Goal: Transaction & Acquisition: Purchase product/service

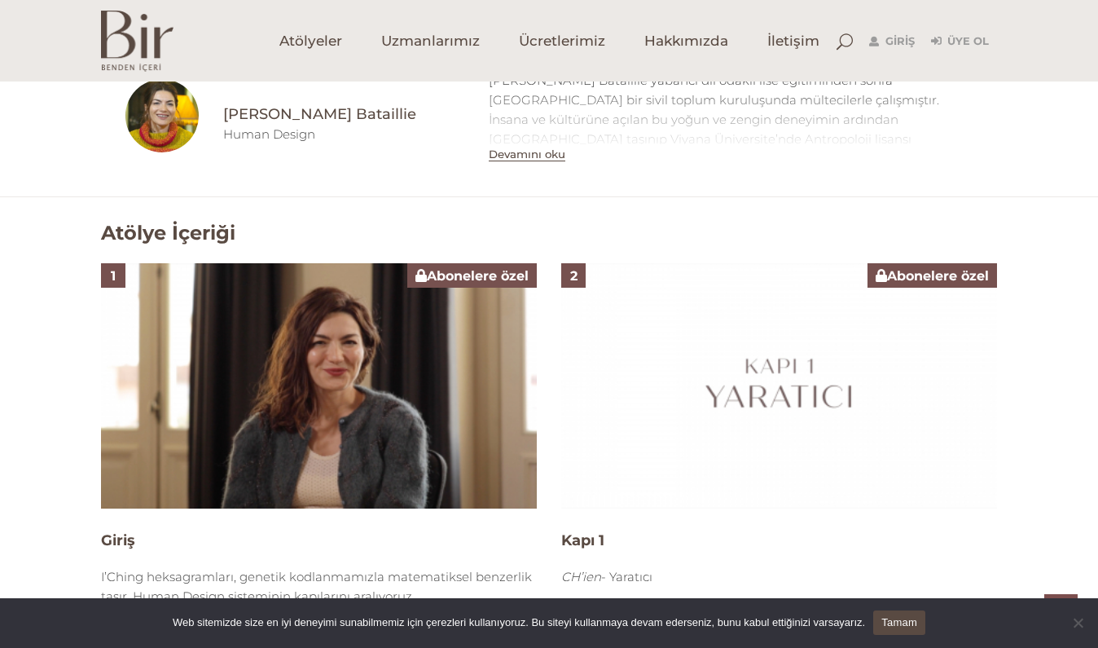
scroll to position [877, 0]
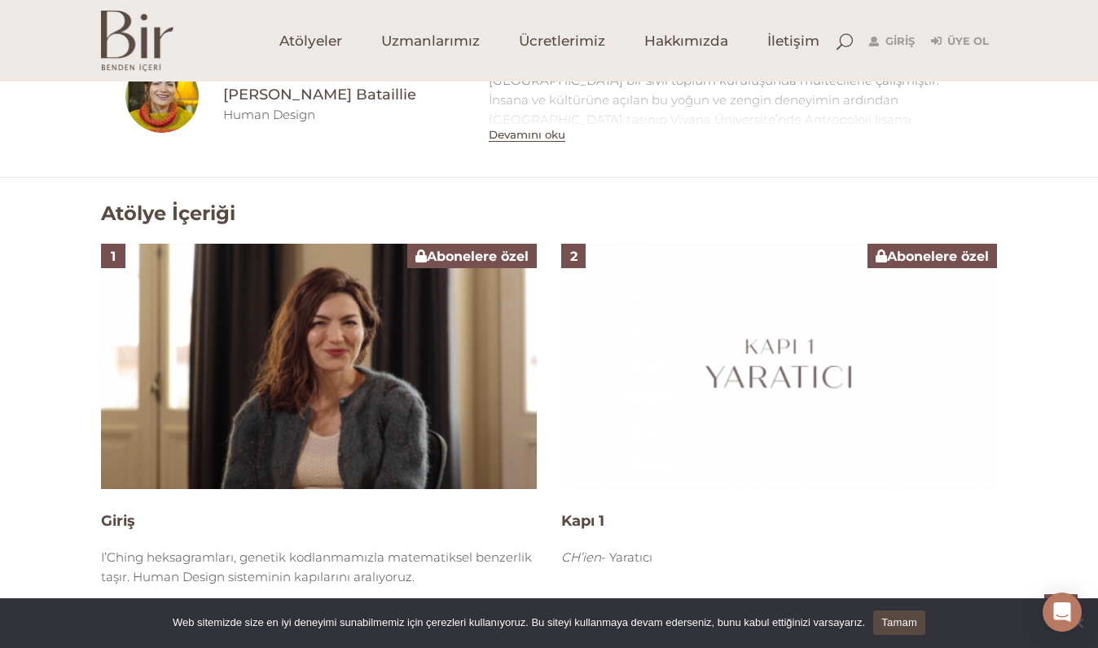
click at [311, 401] on img at bounding box center [319, 366] width 436 height 245
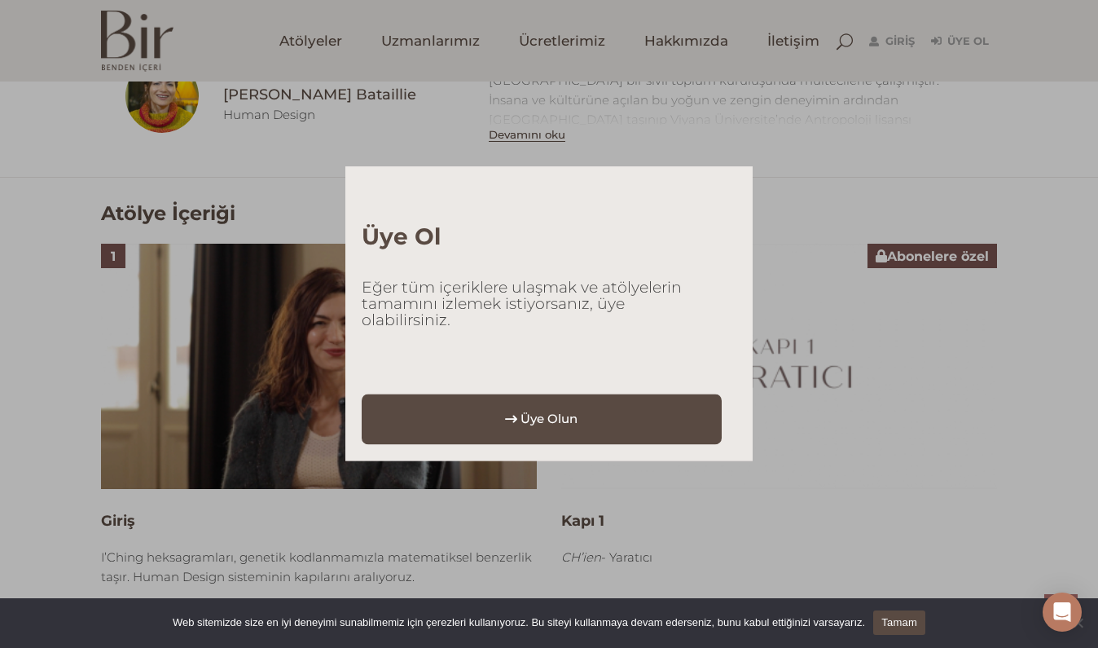
click at [461, 416] on link "Üye Olun" at bounding box center [542, 418] width 360 height 50
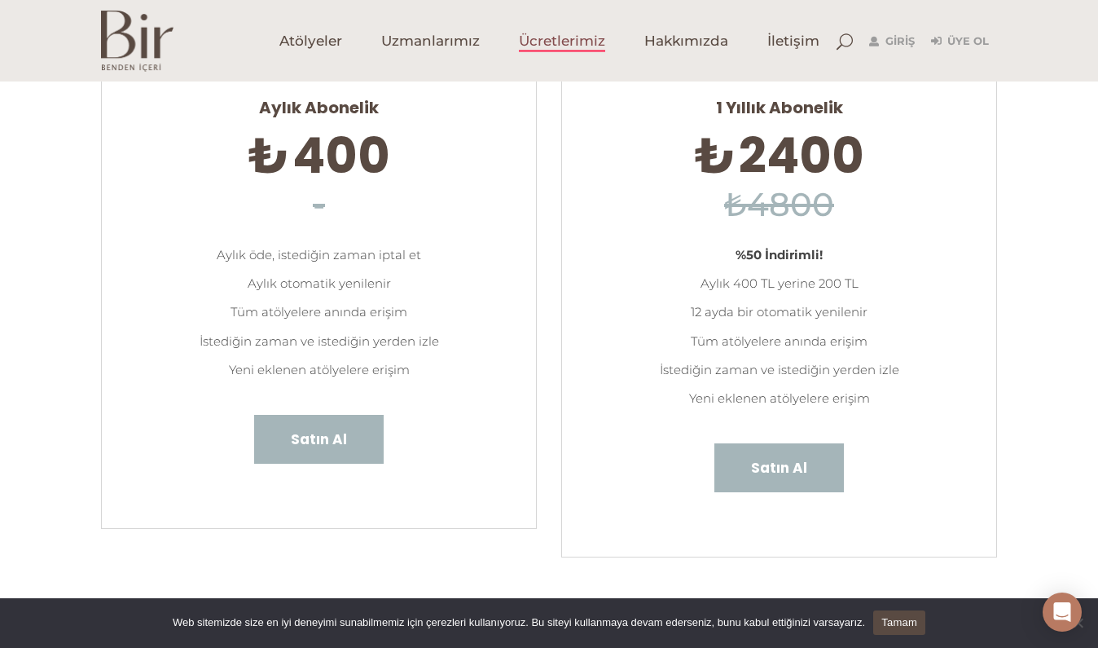
scroll to position [142, 0]
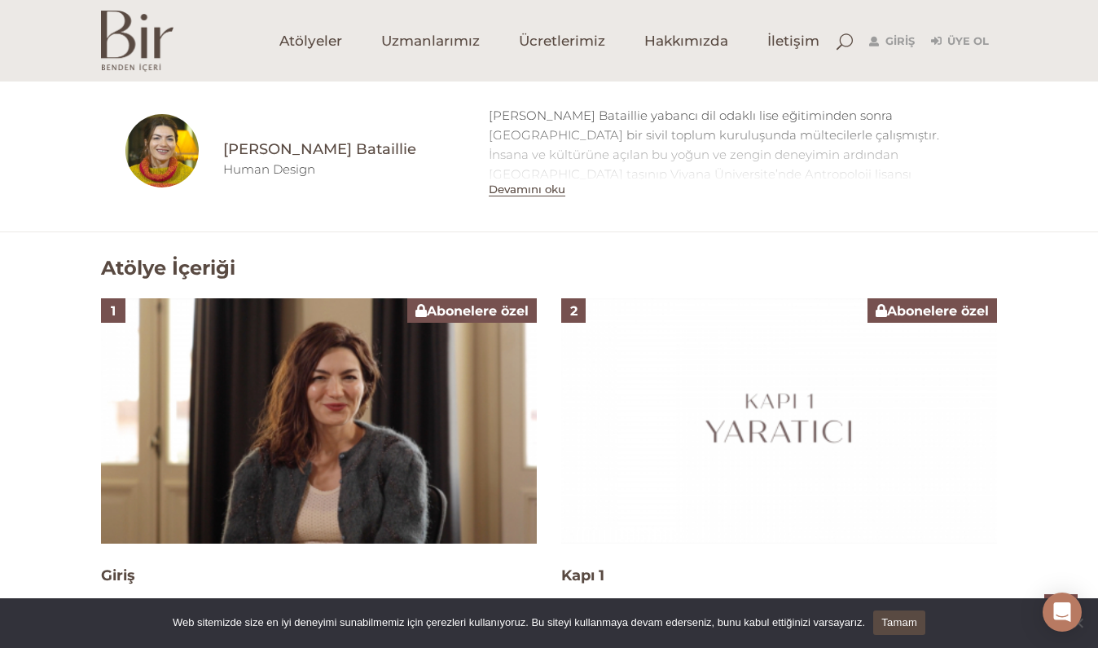
scroll to position [820, 0]
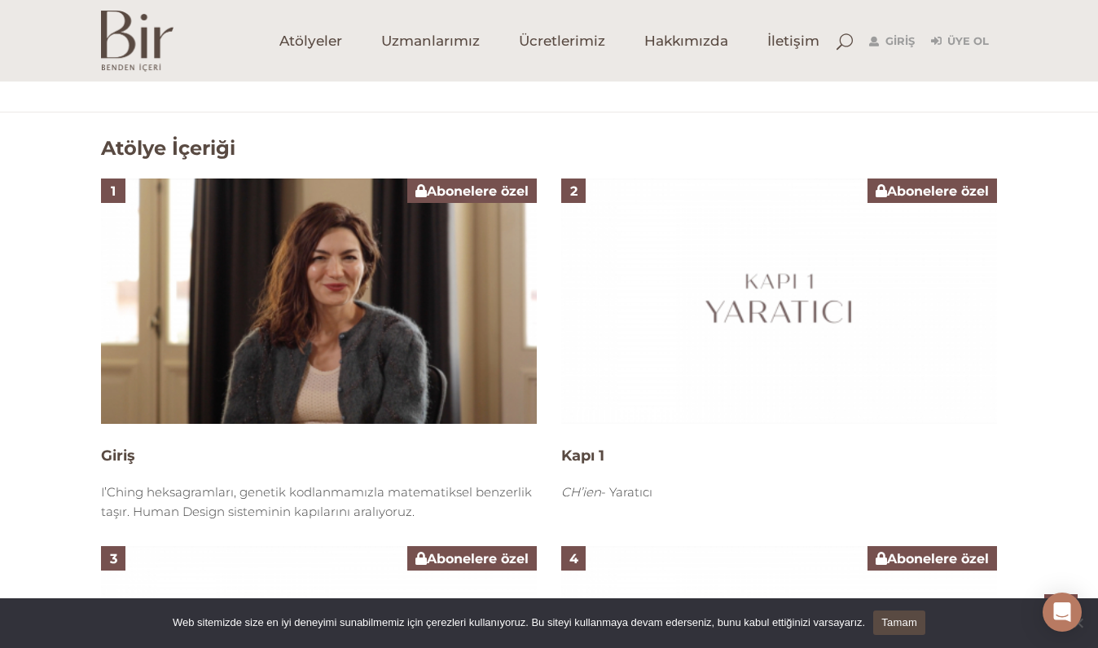
scroll to position [944, 0]
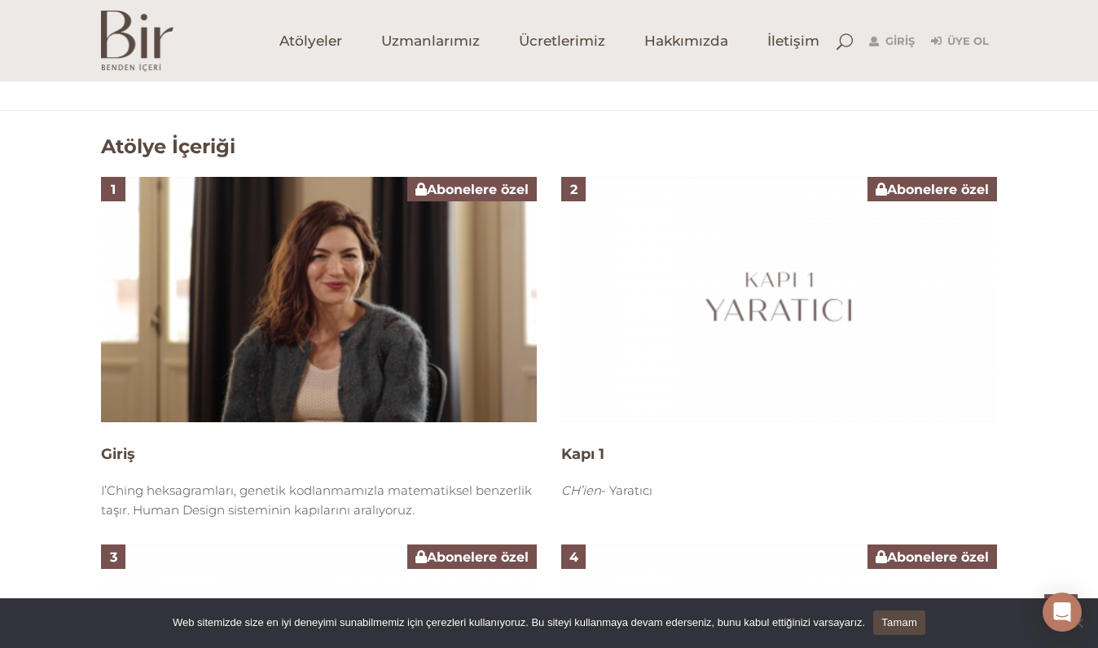
click at [479, 199] on div "Abonelere özel" at bounding box center [472, 189] width 130 height 24
click at [476, 184] on span "Abonelere özel" at bounding box center [471, 189] width 113 height 15
click at [467, 288] on img at bounding box center [319, 299] width 436 height 245
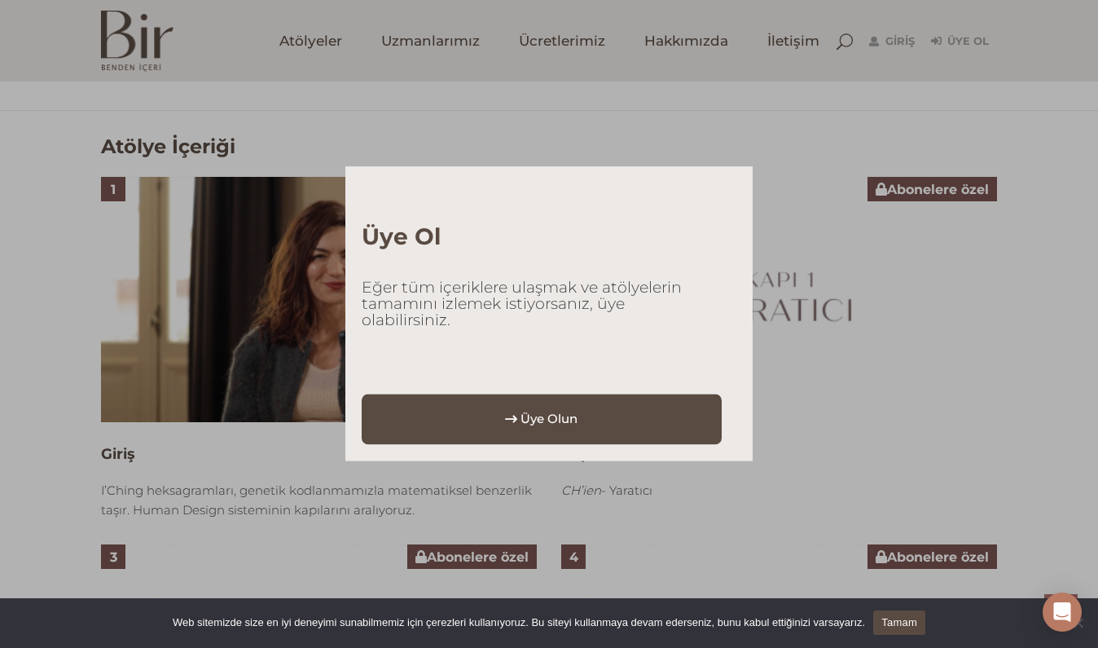
click at [520, 404] on link "Üye Olun" at bounding box center [542, 418] width 360 height 50
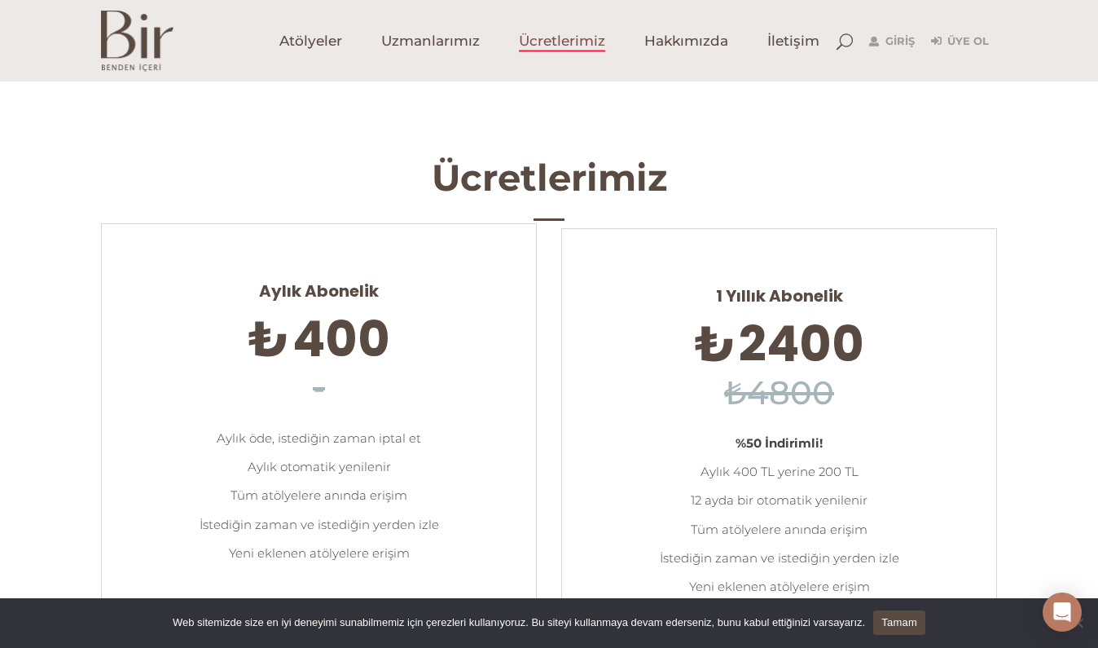
click at [354, 389] on h6 "-" at bounding box center [318, 388] width 385 height 48
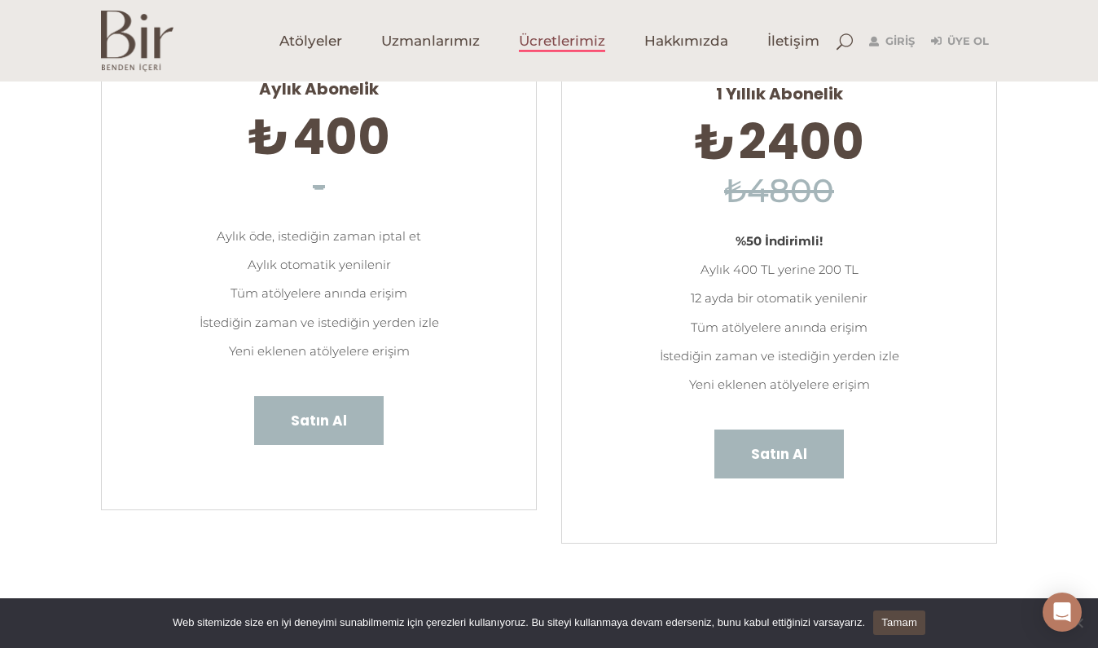
scroll to position [201, 0]
click at [342, 416] on span "Satın Al" at bounding box center [326, 420] width 56 height 21
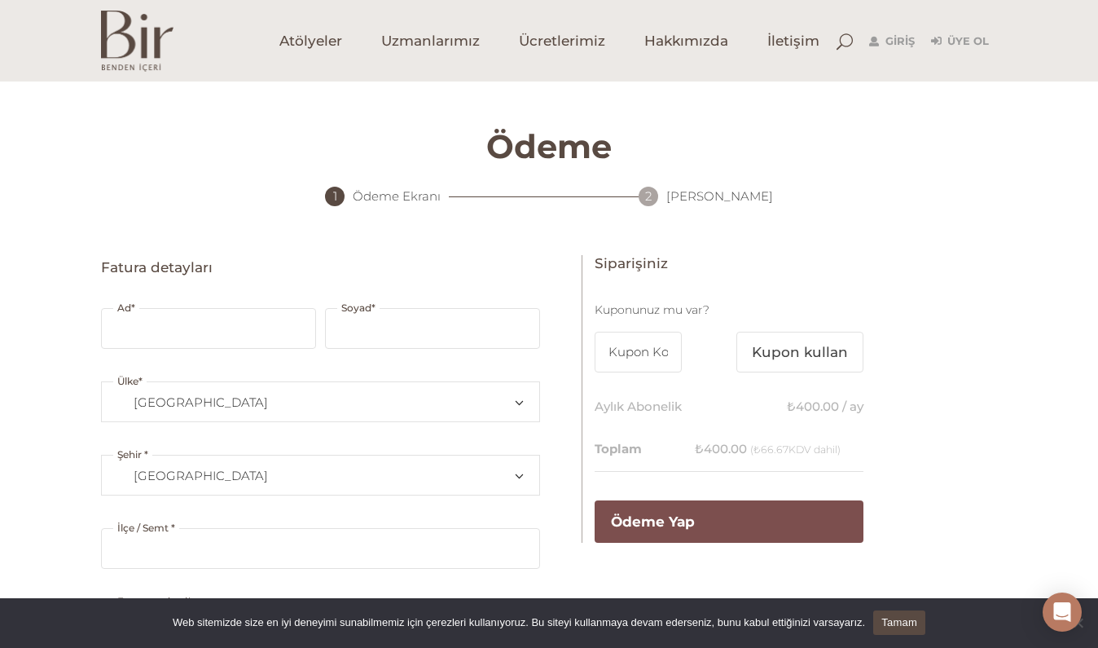
select select "TR34"
click at [974, 32] on link "Üye Ol" at bounding box center [960, 42] width 58 height 20
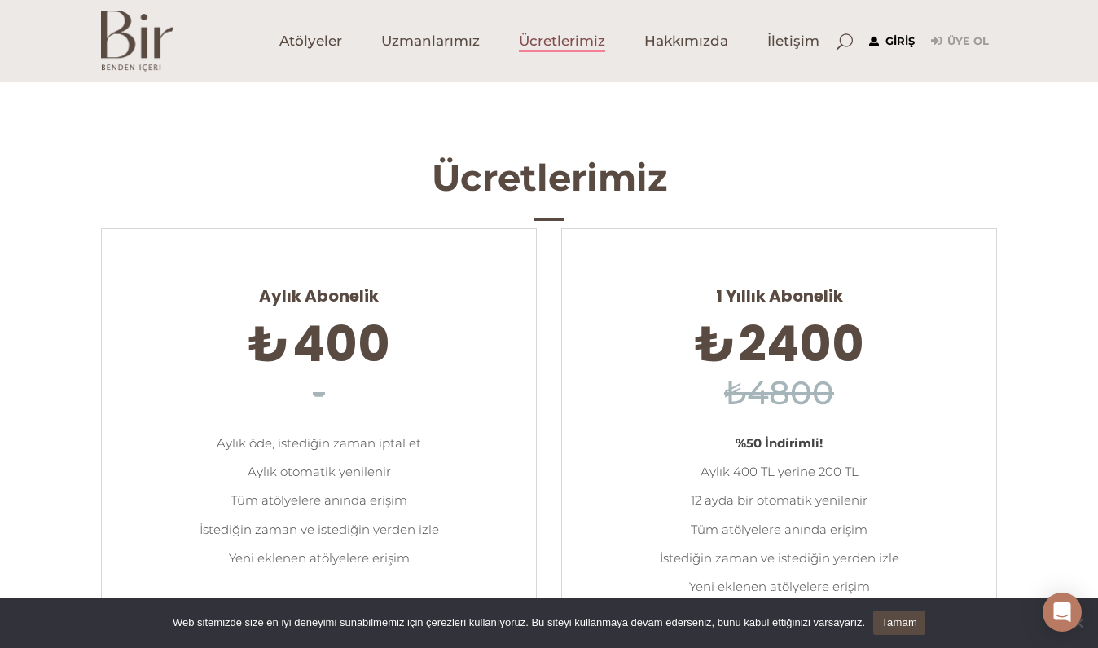
click at [884, 39] on link "Giriş" at bounding box center [892, 42] width 46 height 20
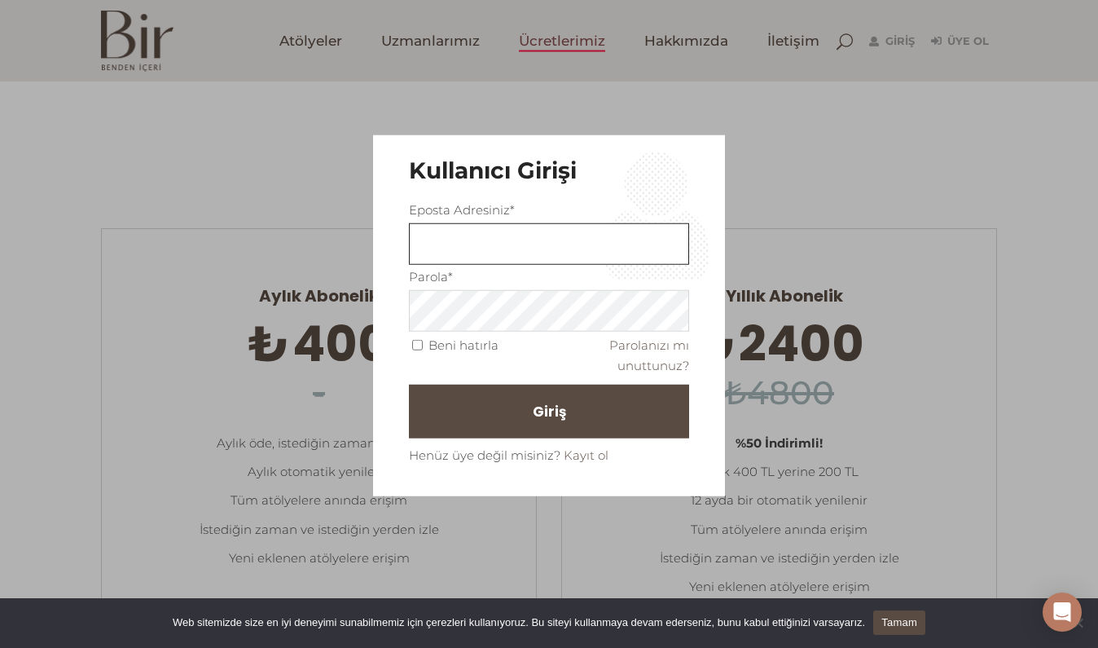
type input "iremlidemir@gmail.com"
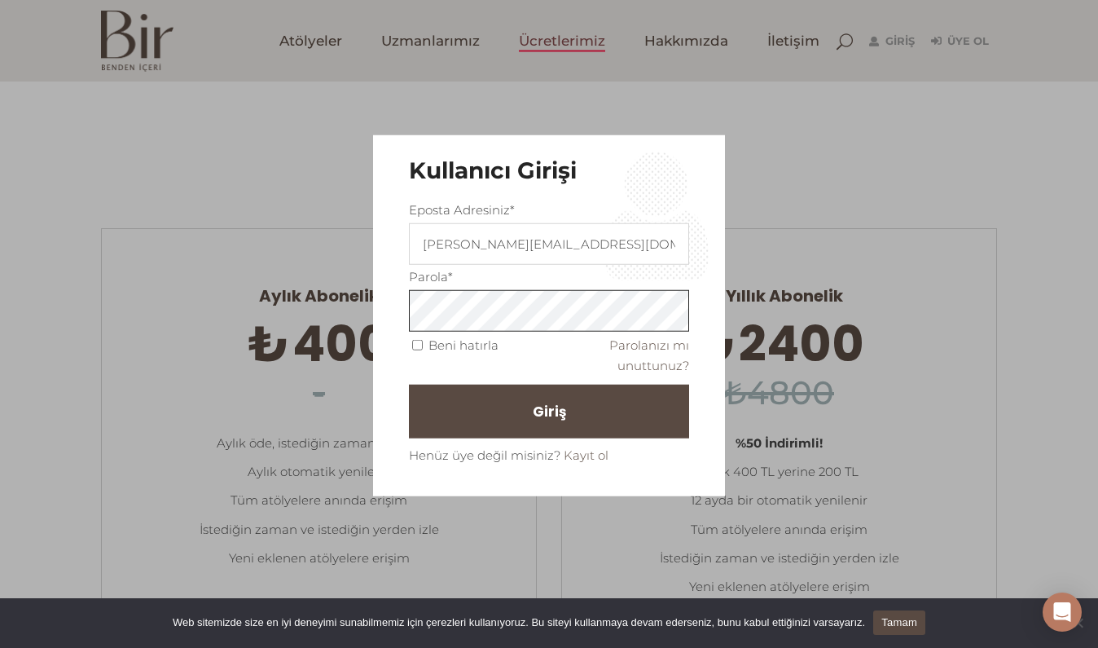
click at [549, 410] on button "Giriş" at bounding box center [549, 411] width 280 height 54
click at [415, 340] on input "Beni hatırla" at bounding box center [417, 345] width 11 height 11
checkbox input "true"
click at [514, 415] on button "Giriş" at bounding box center [549, 411] width 280 height 54
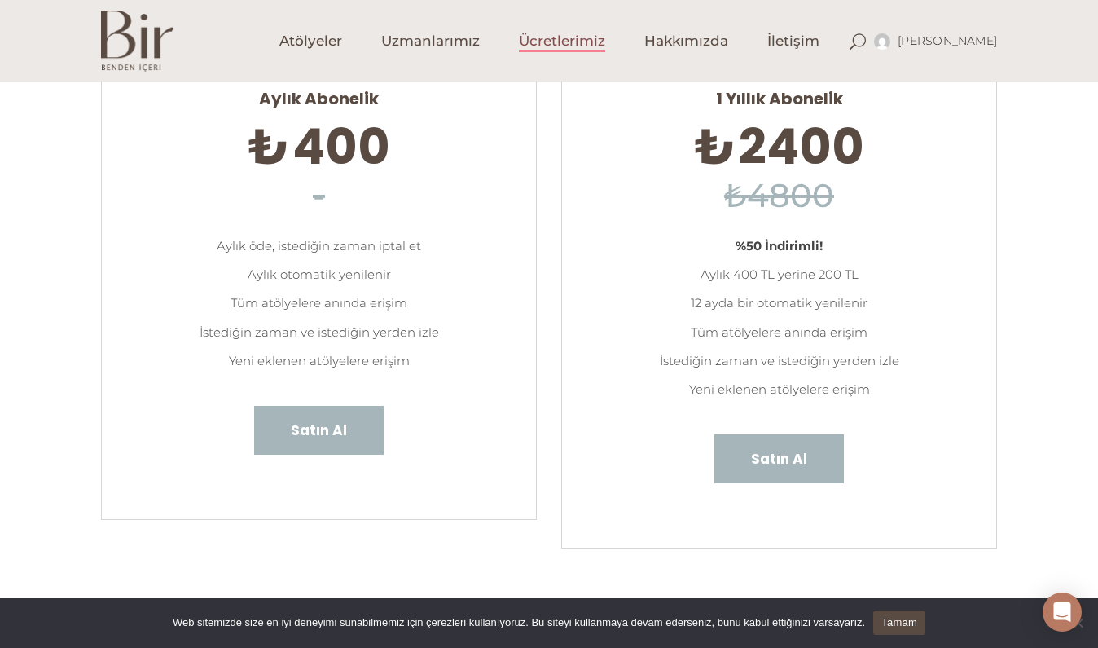
scroll to position [199, 0]
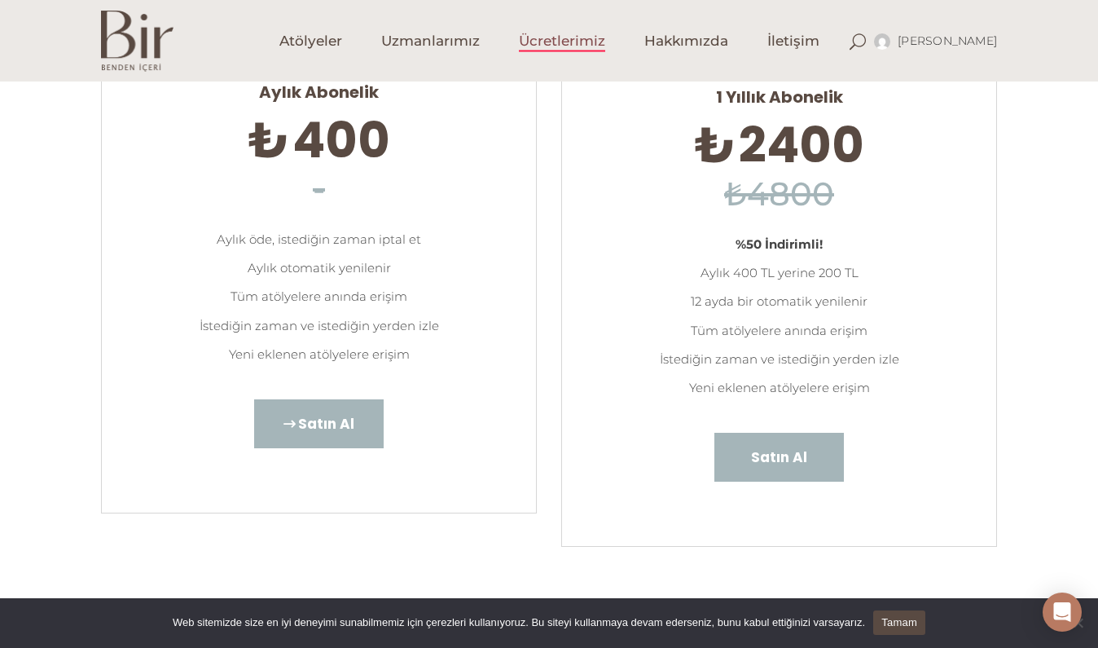
click at [340, 428] on span "Satın Al" at bounding box center [326, 423] width 56 height 21
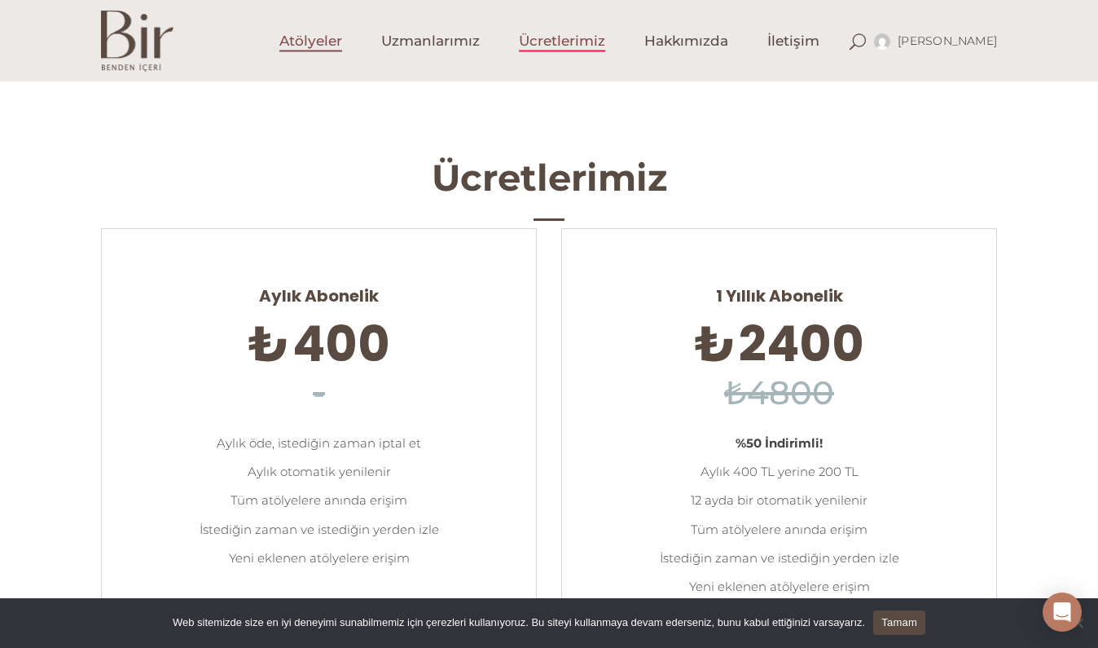
click at [315, 46] on span "Atölyeler" at bounding box center [310, 41] width 63 height 19
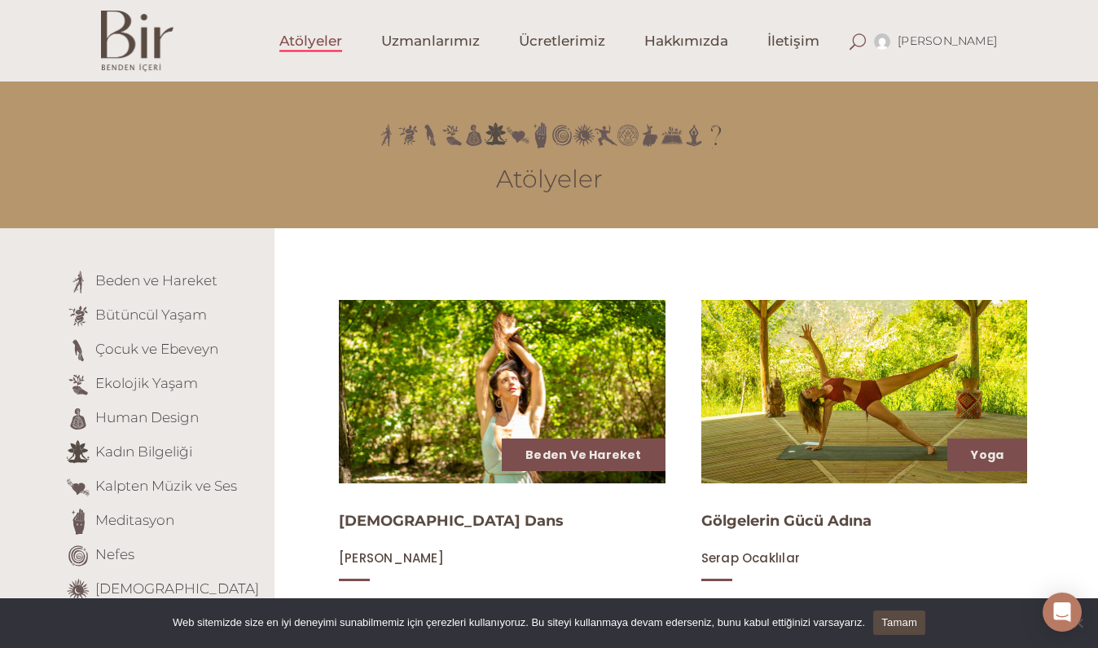
click at [866, 42] on span at bounding box center [858, 41] width 16 height 16
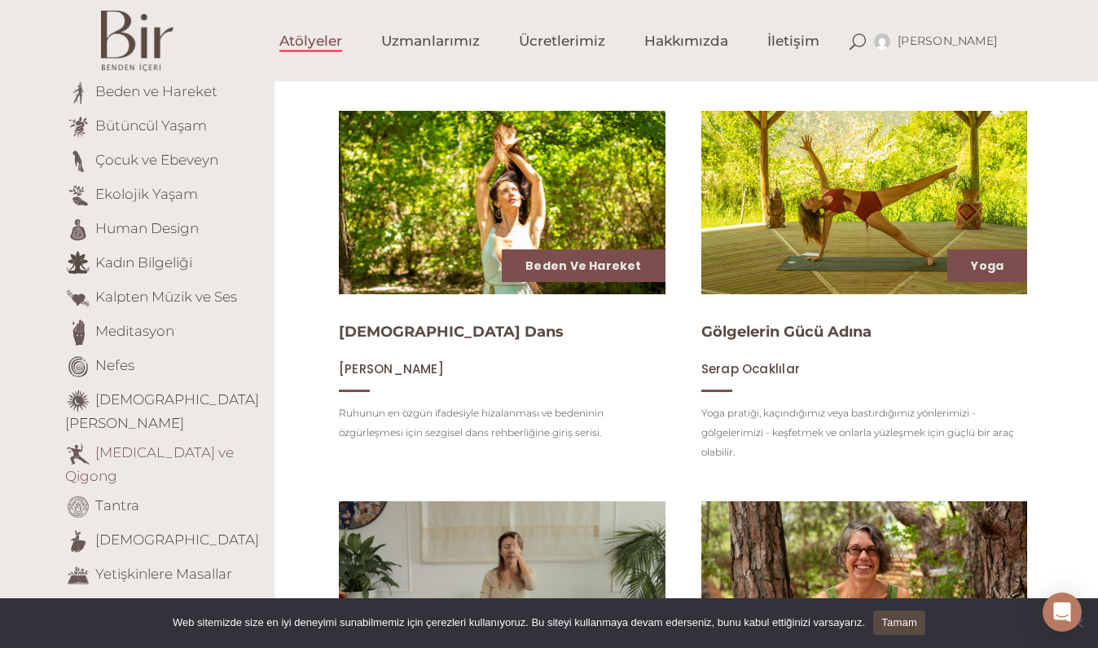
scroll to position [178, 0]
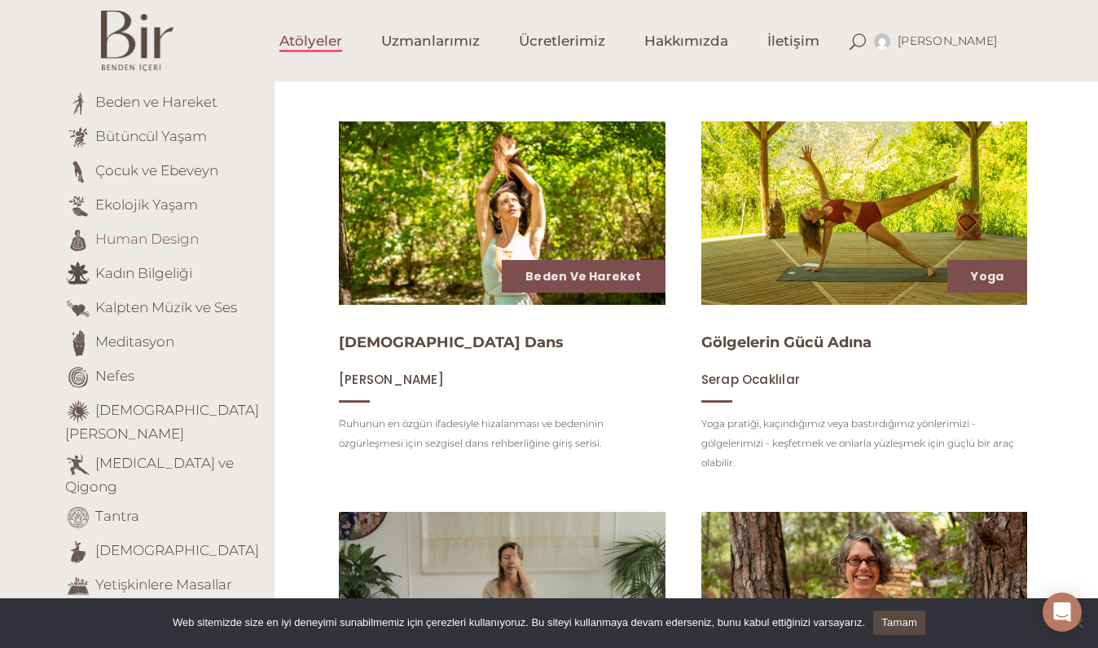
click at [181, 239] on link "Human Design" at bounding box center [146, 238] width 103 height 16
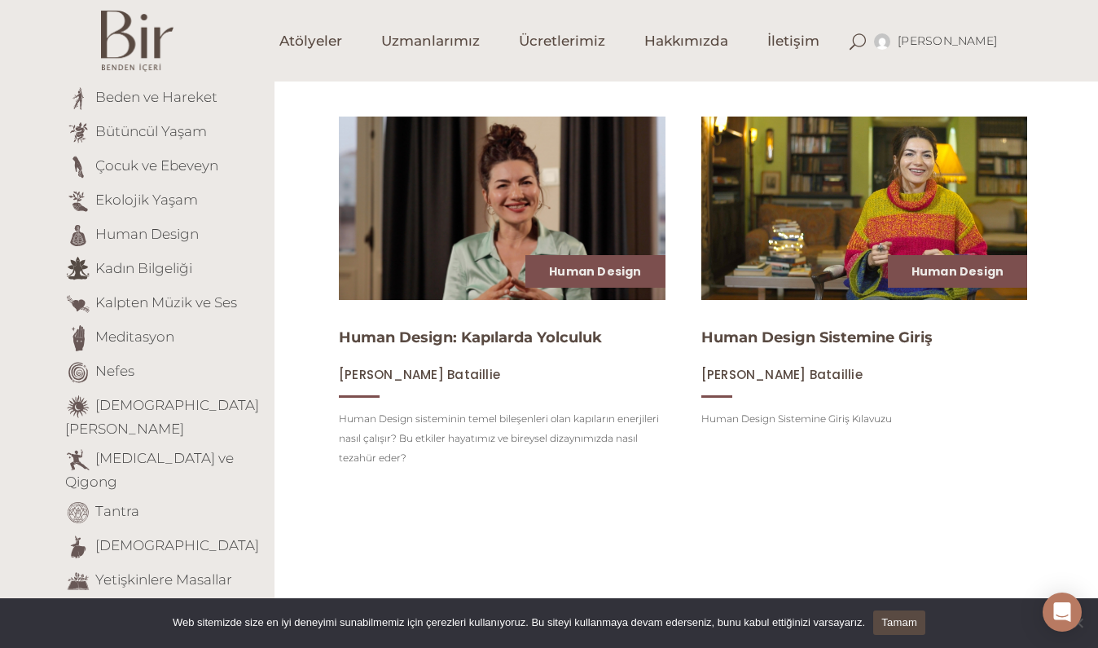
scroll to position [188, 0]
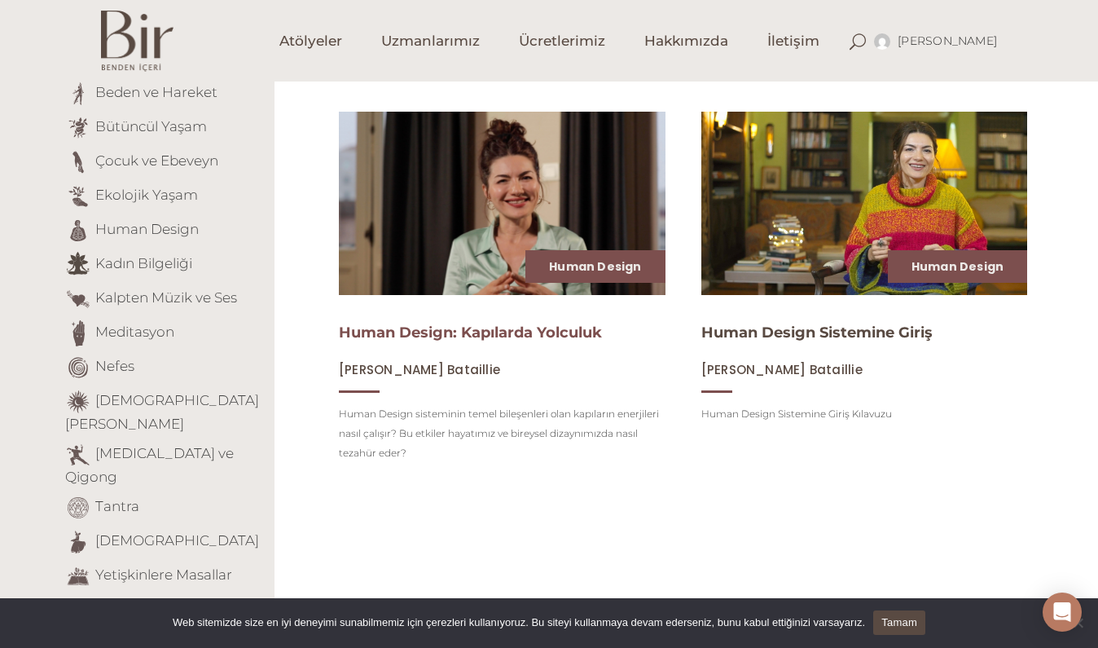
click at [508, 324] on link "Human Design: Kapılarda Yolculuk" at bounding box center [470, 332] width 263 height 18
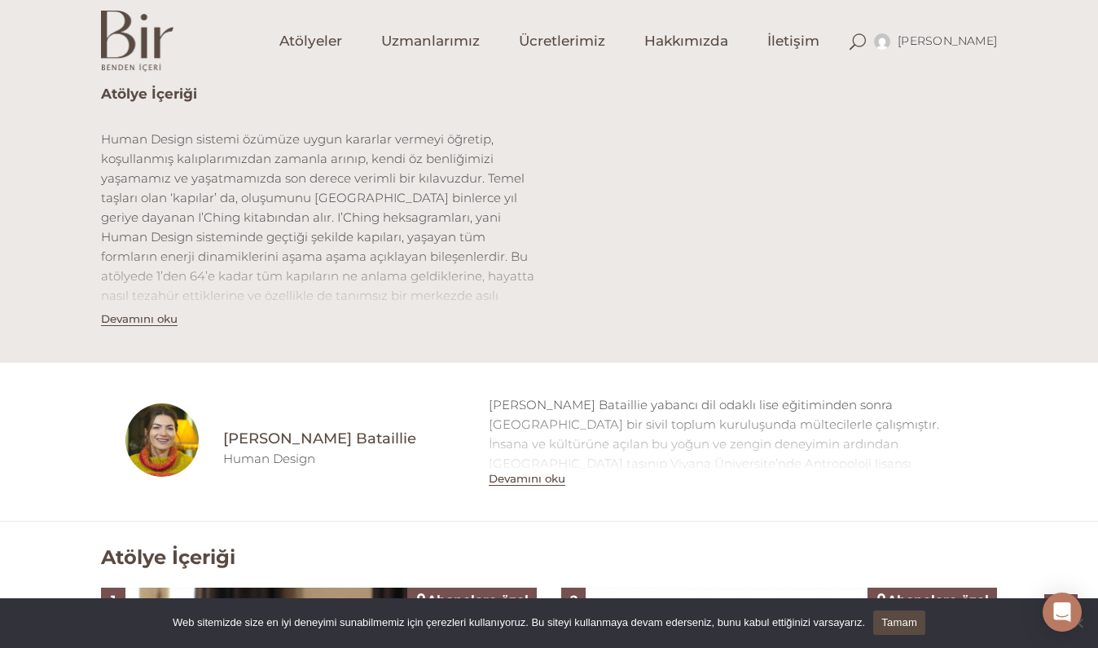
scroll to position [832, 0]
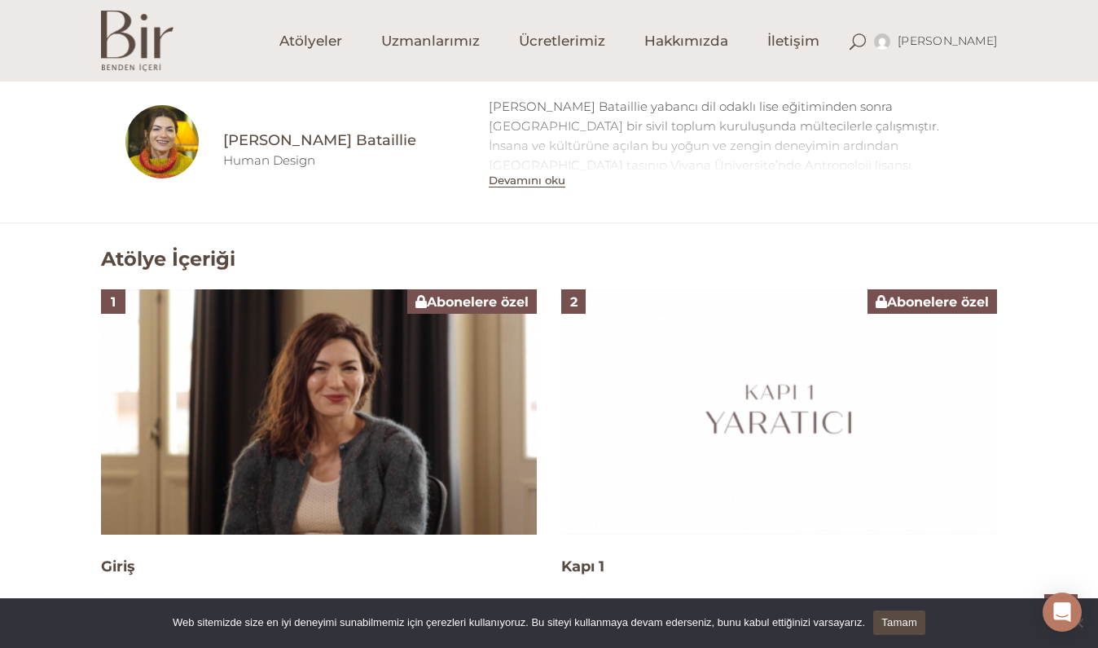
click at [923, 297] on span "Abonelere özel" at bounding box center [932, 301] width 113 height 15
click at [478, 299] on span "Abonelere özel" at bounding box center [471, 301] width 113 height 15
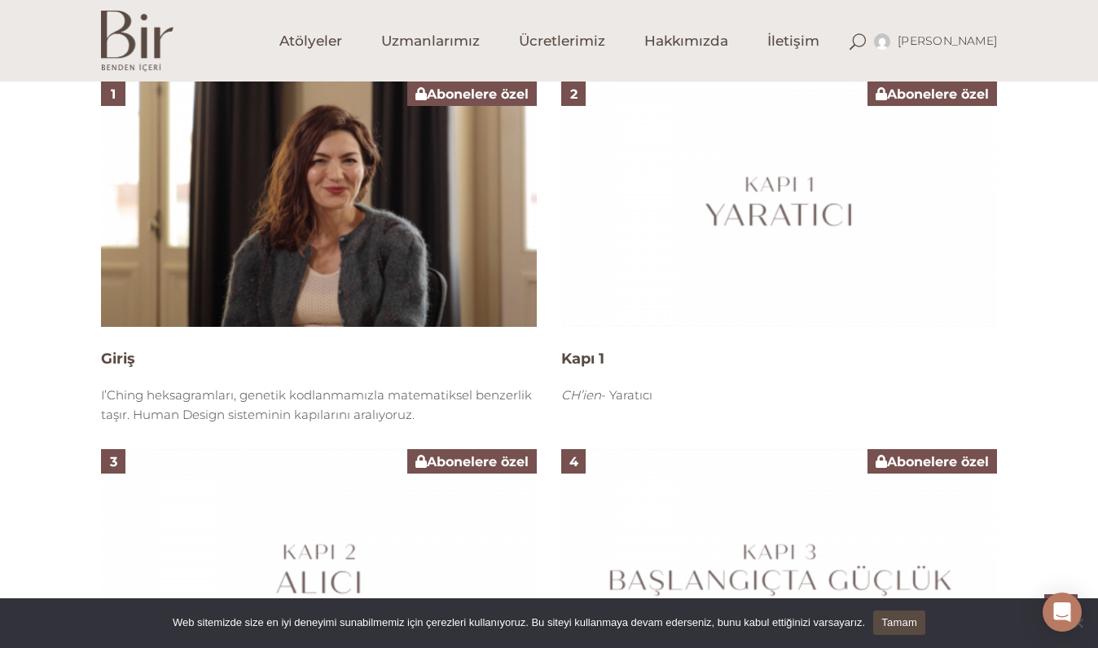
scroll to position [1040, 0]
click at [459, 265] on img at bounding box center [319, 203] width 436 height 245
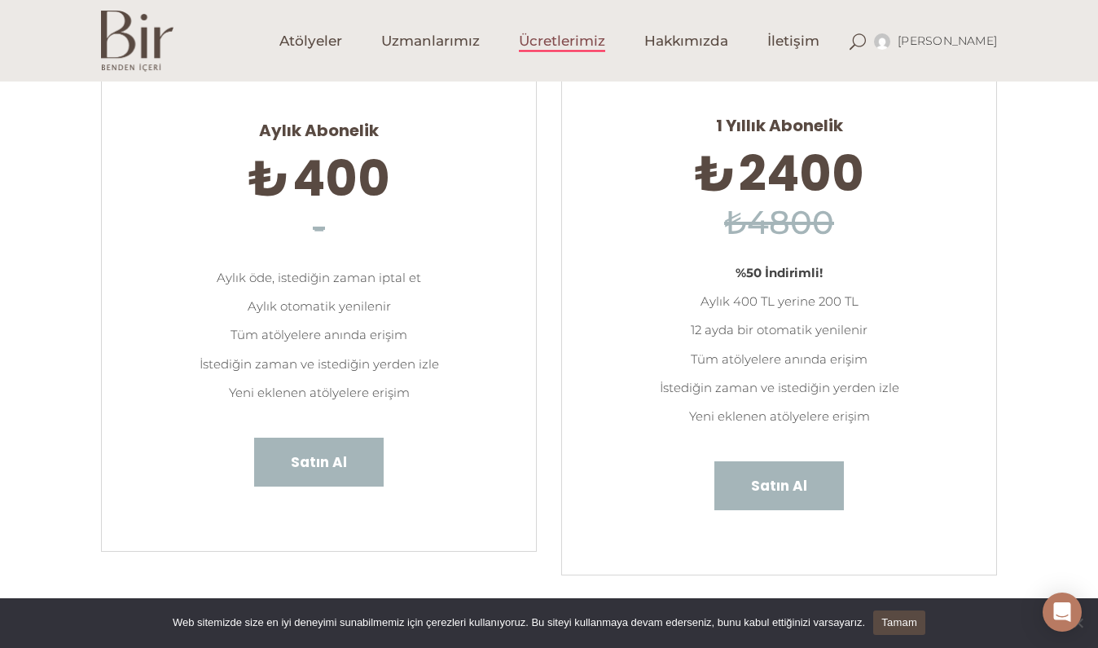
scroll to position [174, 0]
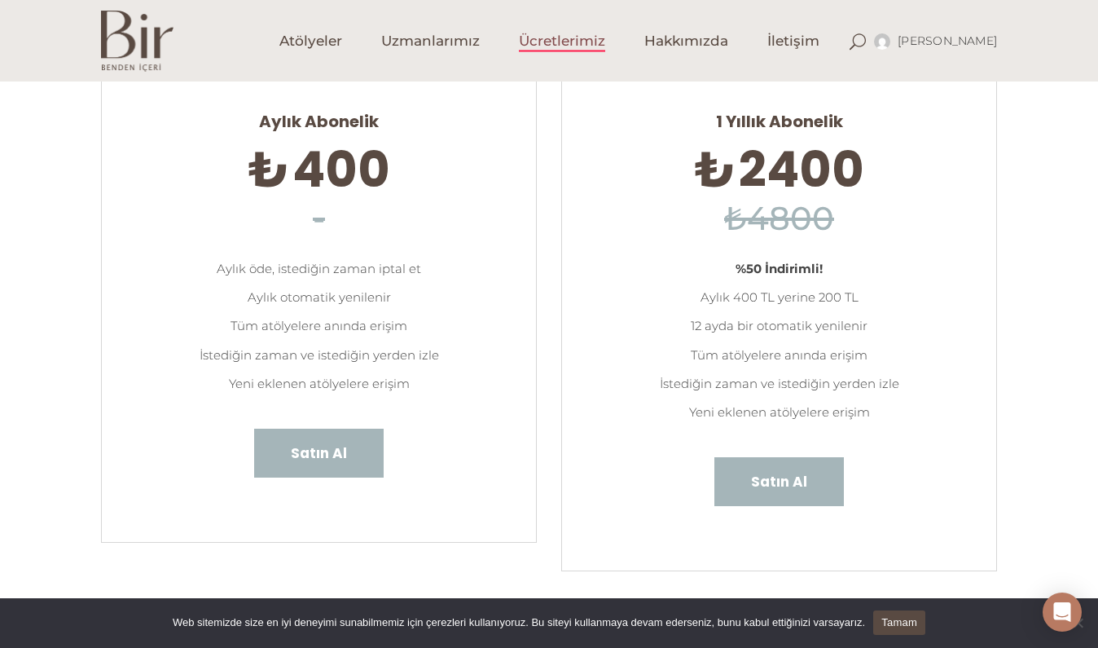
click at [908, 625] on link "Tamam" at bounding box center [899, 622] width 52 height 24
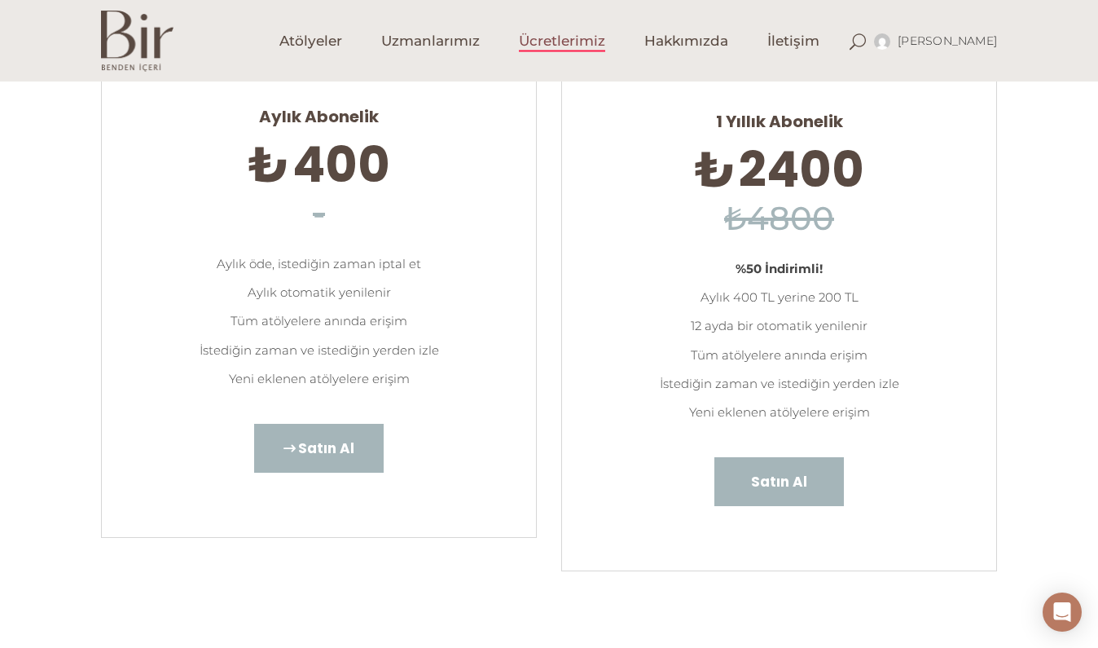
click at [380, 440] on link "Satın Al" at bounding box center [319, 448] width 130 height 49
click at [345, 308] on li "Tüm atölyelere anında erişim" at bounding box center [318, 320] width 385 height 29
click at [339, 164] on span "400" at bounding box center [341, 164] width 98 height 68
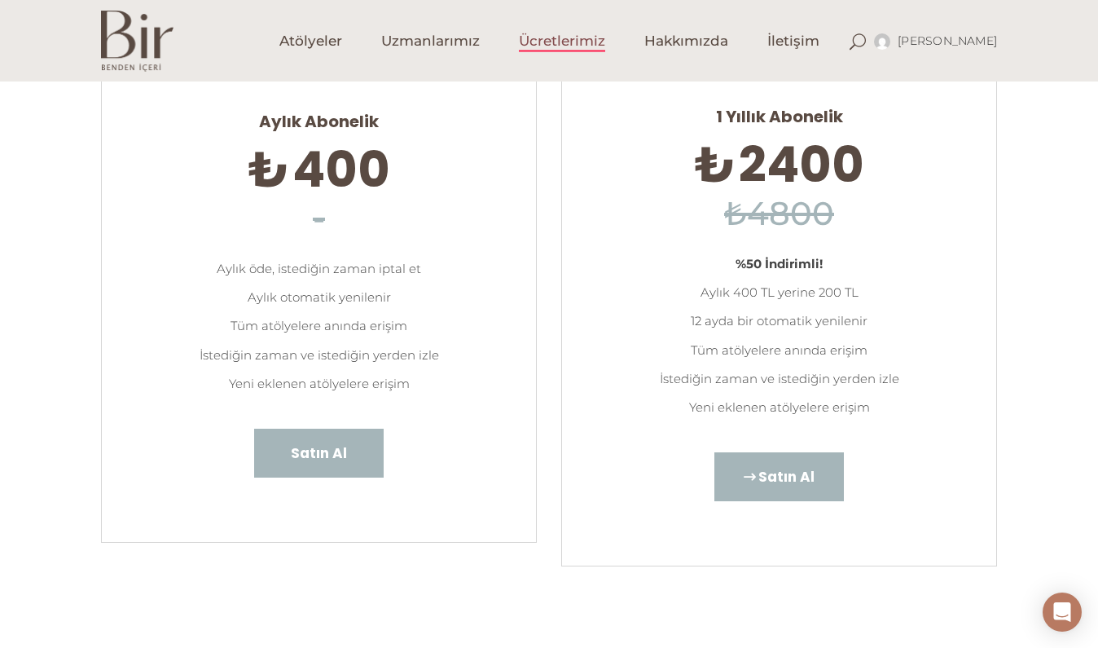
click at [758, 469] on span "Satın Al" at bounding box center [786, 476] width 56 height 21
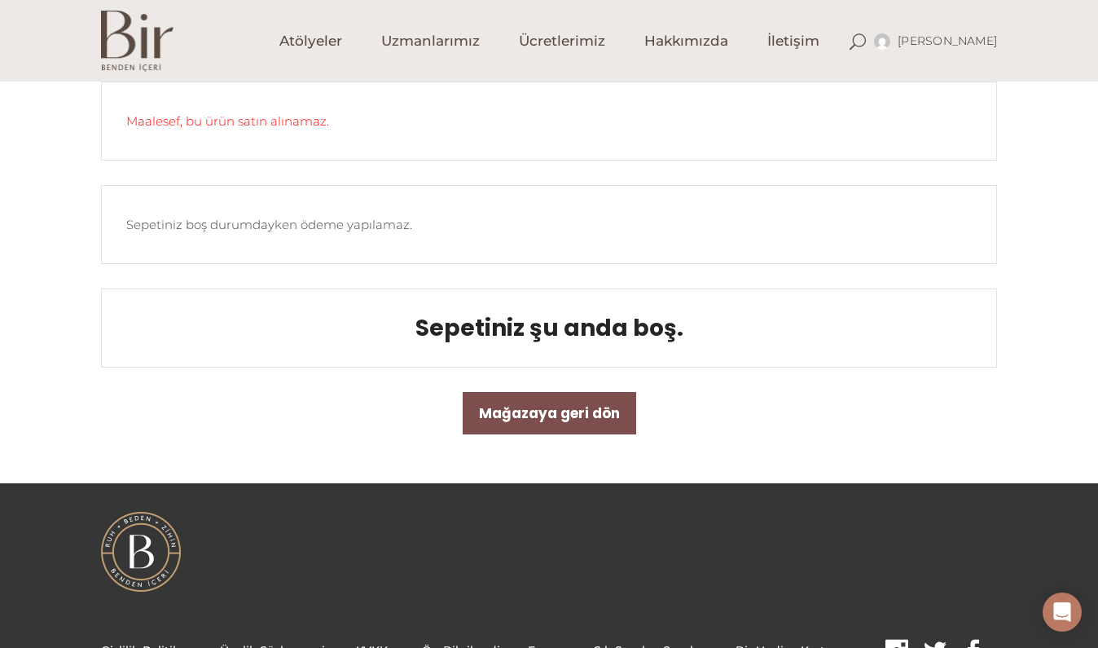
click at [408, 227] on div "Sepetiniz boş durumdayken ödeme yapılamaz." at bounding box center [549, 224] width 896 height 79
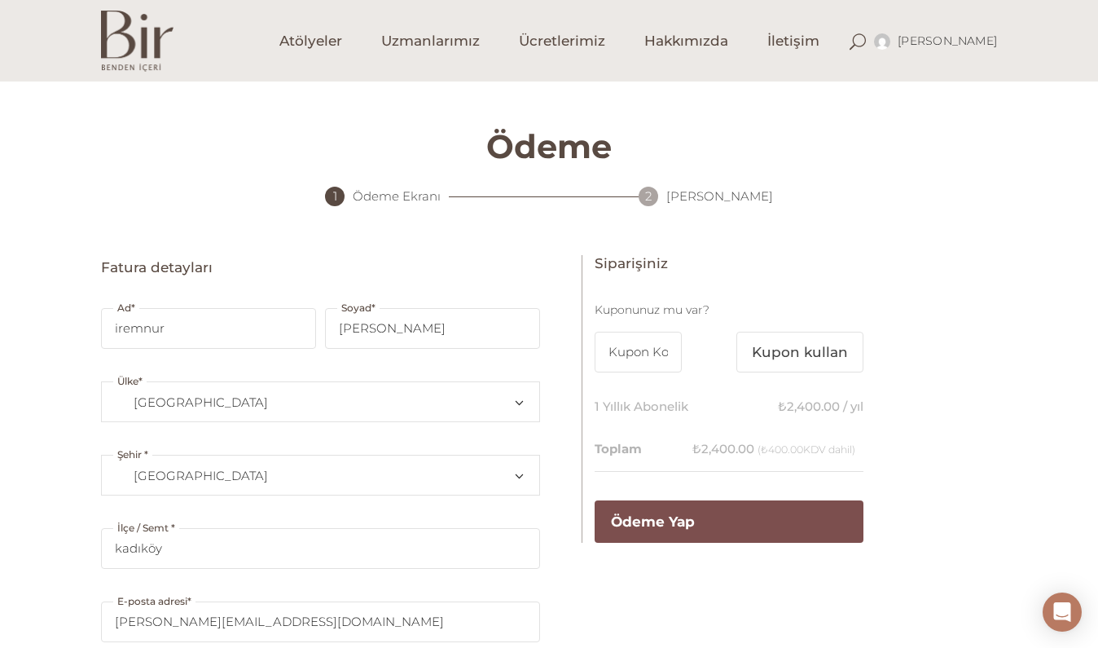
select select "TR34"
click at [297, 109] on div "Ödeme 1 Ödeme Ekranı 2 Onay Ekranı Fatura detayları Ad * iremnur Soyad * demir …" at bounding box center [549, 495] width 920 height 829
click at [286, 33] on span "Atölyeler" at bounding box center [310, 41] width 63 height 19
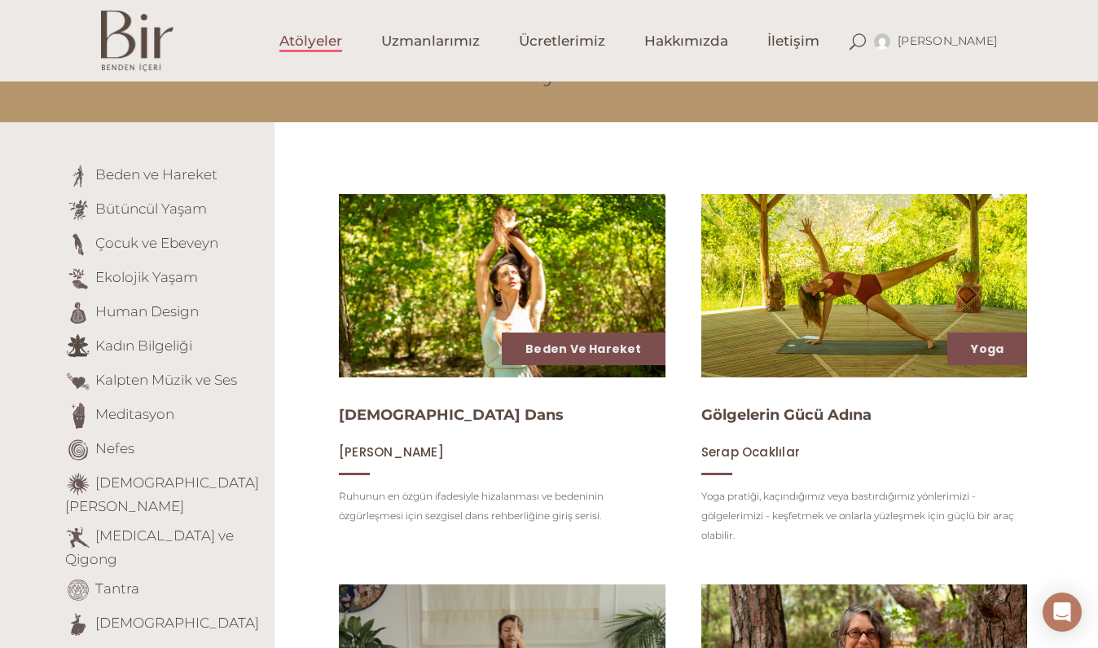
scroll to position [141, 0]
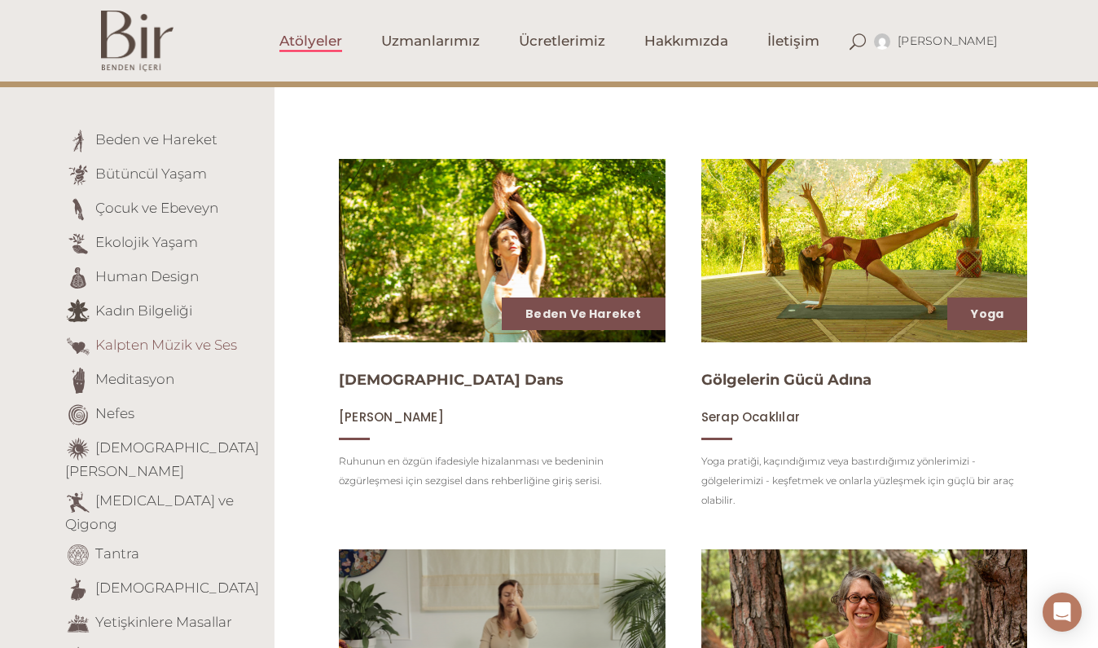
click at [197, 345] on link "Kalpten Müzik ve Ses" at bounding box center [166, 344] width 142 height 16
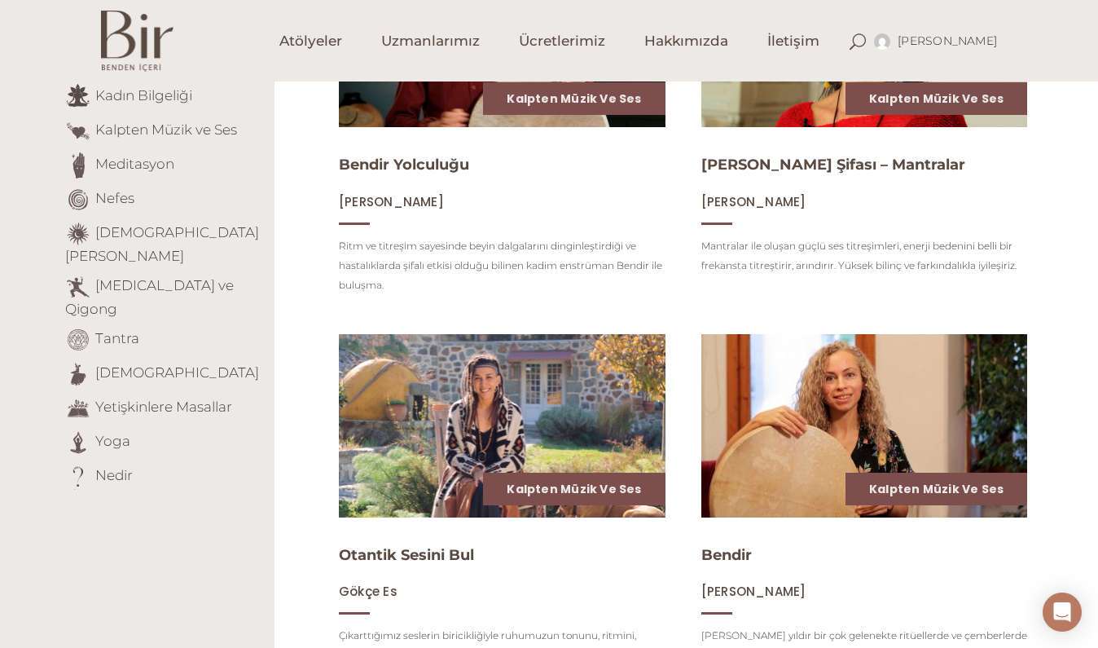
scroll to position [549, 0]
